Goal: Use online tool/utility: Use online tool/utility

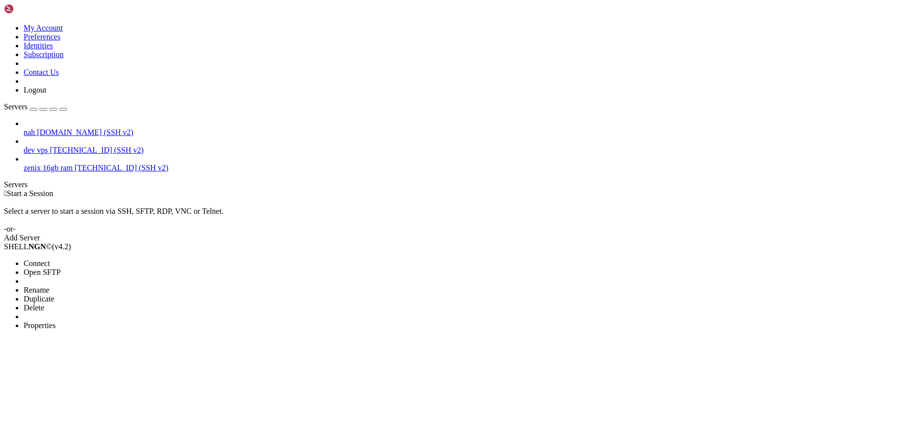
click at [113, 259] on li "Connect" at bounding box center [69, 263] width 90 height 9
click at [109, 259] on li "Connect" at bounding box center [69, 263] width 90 height 9
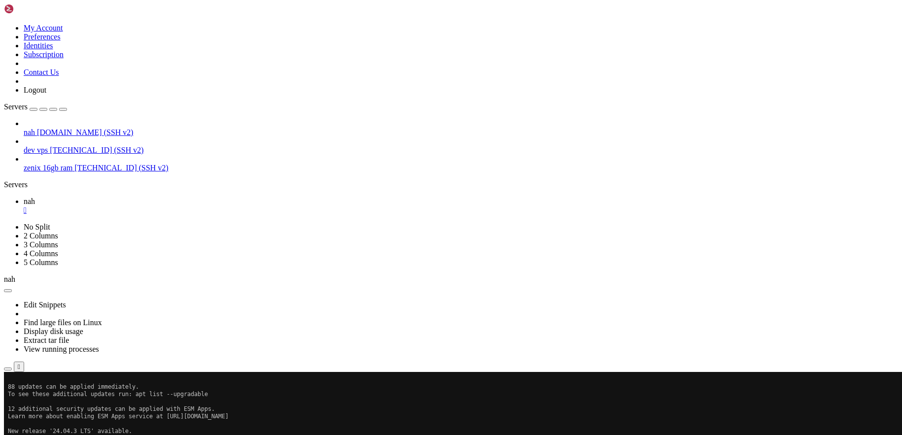
scroll to position [207, 0]
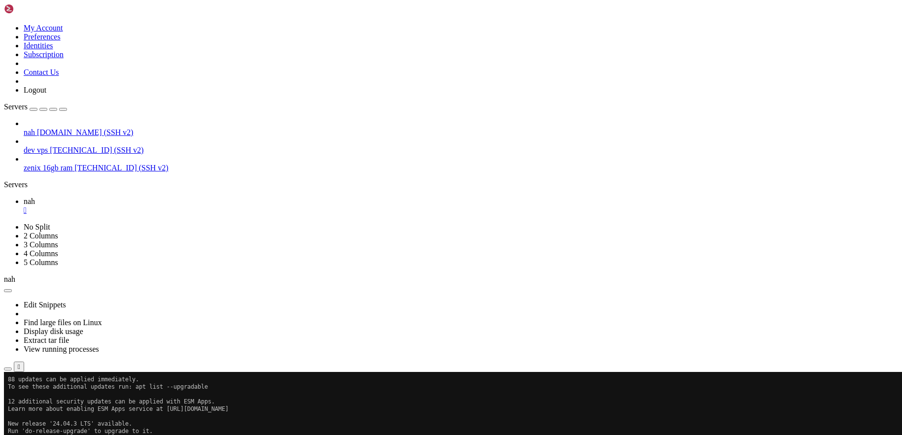
drag, startPoint x: 280, startPoint y: 694, endPoint x: 76, endPoint y: 602, distance: 223.3
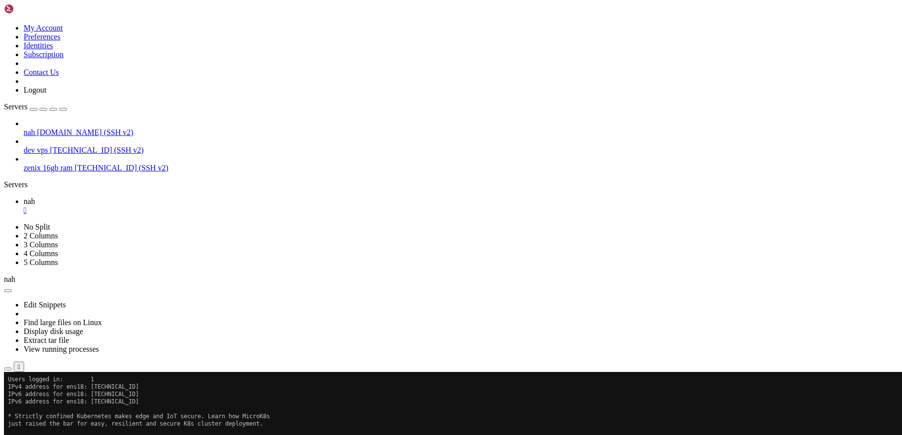
scroll to position [399, 0]
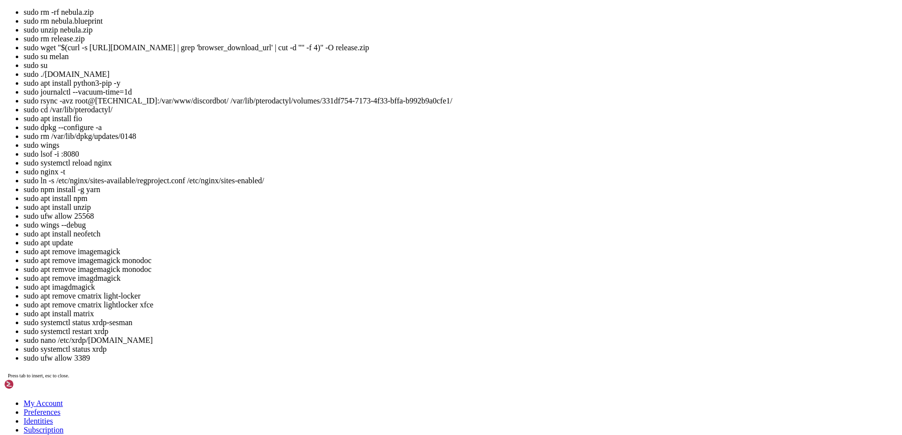
drag, startPoint x: 140, startPoint y: 1092, endPoint x: 136, endPoint y: 1077, distance: 15.2
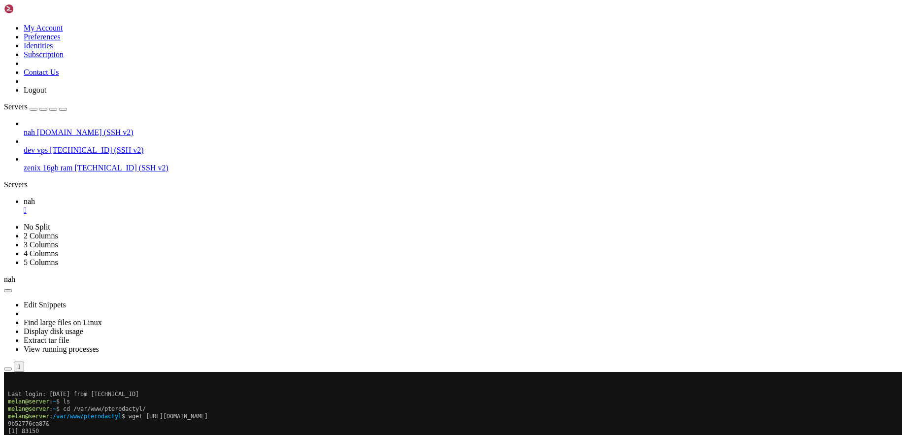
scroll to position [569, 0]
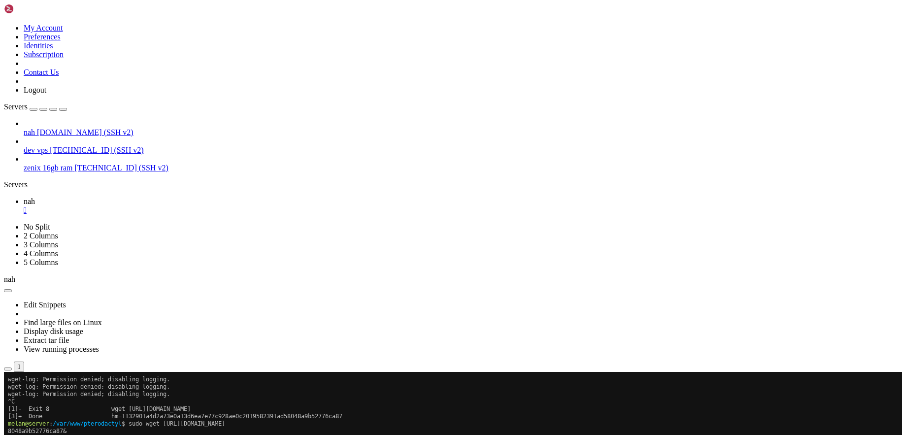
scroll to position [702, 0]
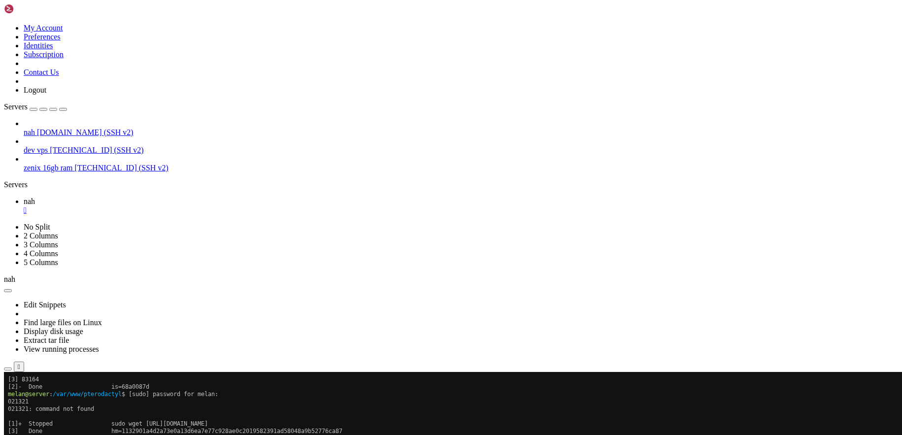
scroll to position [783, 0]
